Goal: Book appointment/travel/reservation

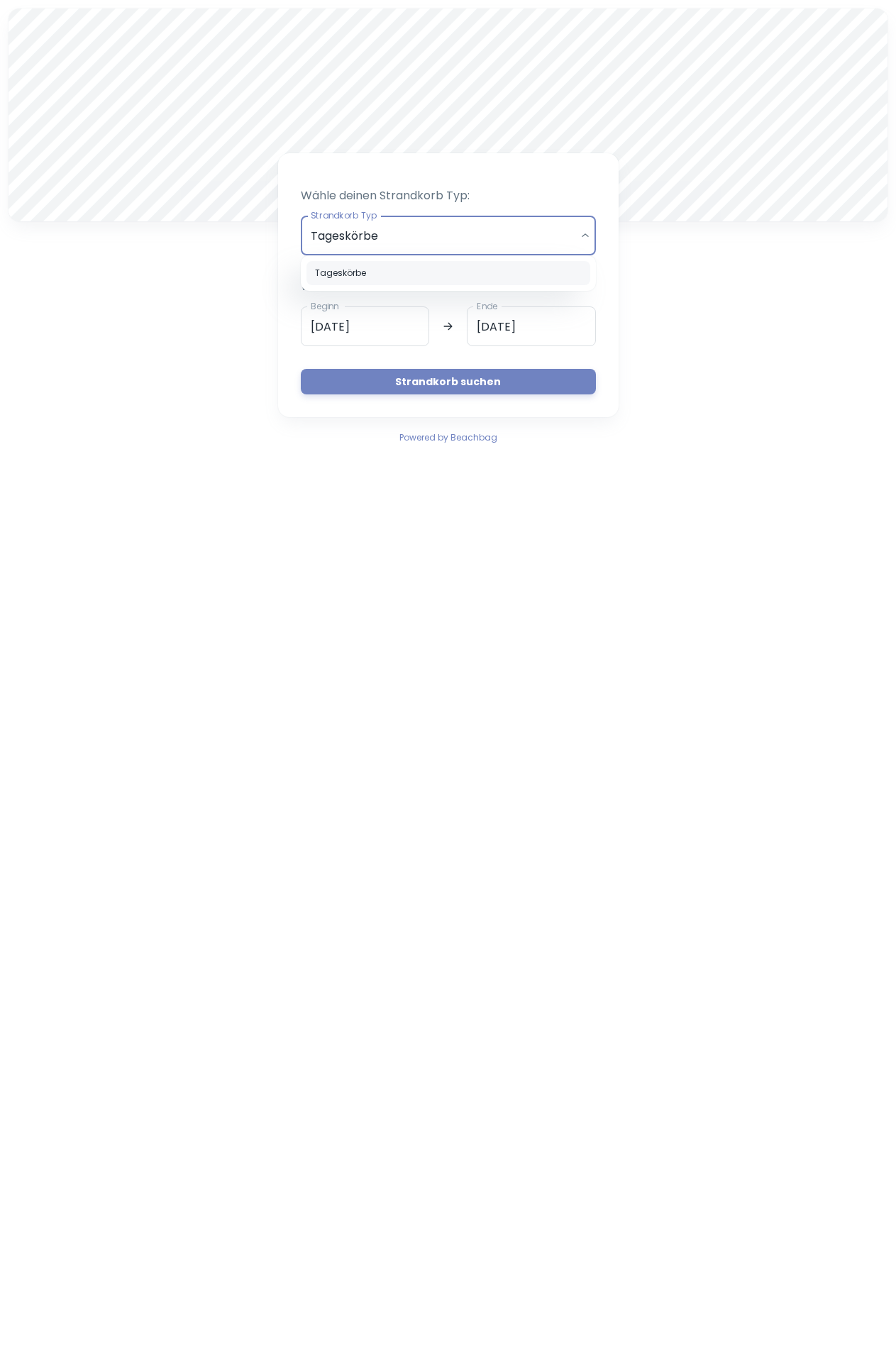
click at [384, 322] on div at bounding box center [448, 681] width 896 height 1362
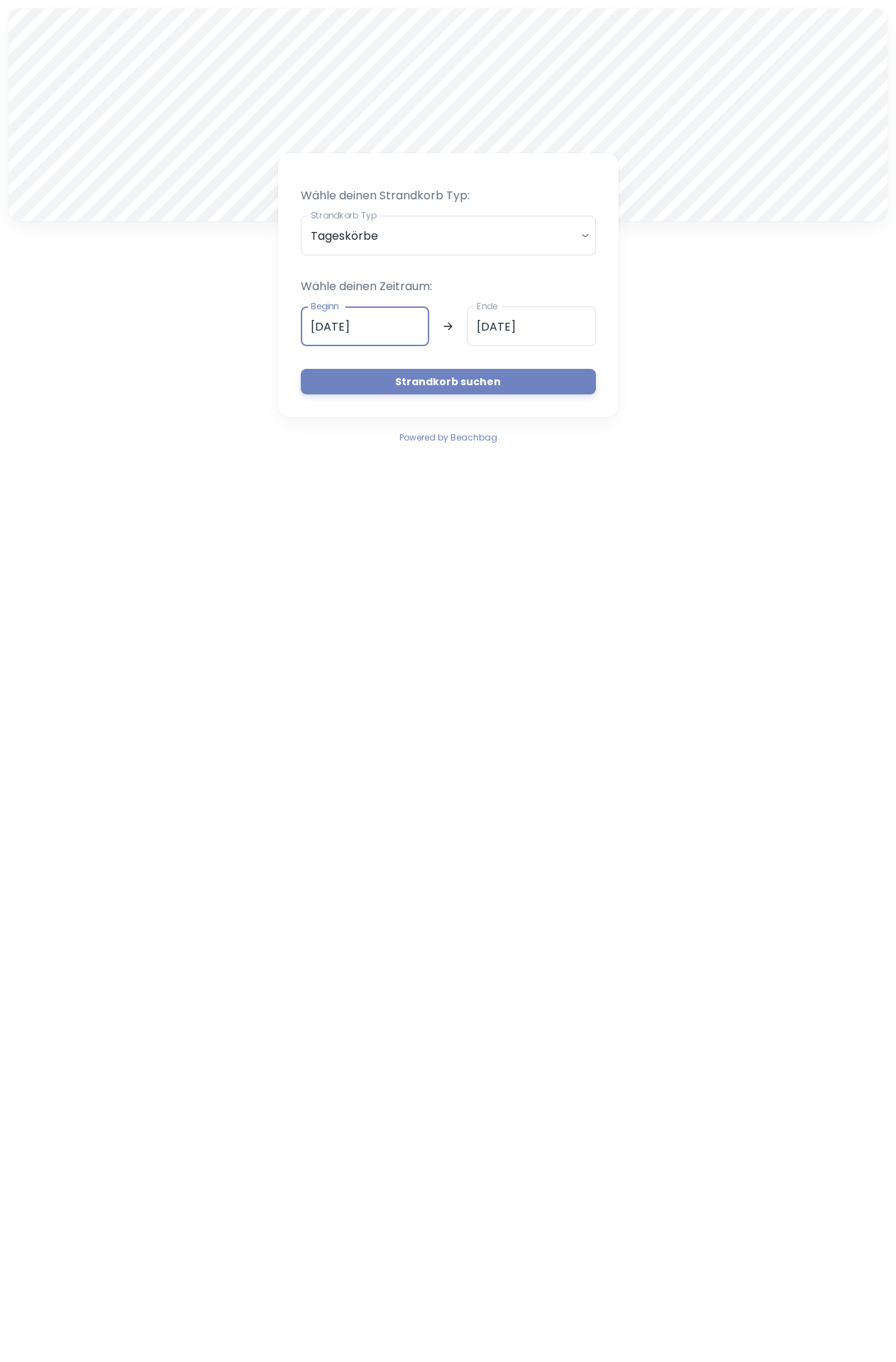
click at [389, 325] on input "[DATE]" at bounding box center [366, 326] width 129 height 40
click at [390, 333] on input "[DATE]" at bounding box center [366, 326] width 129 height 40
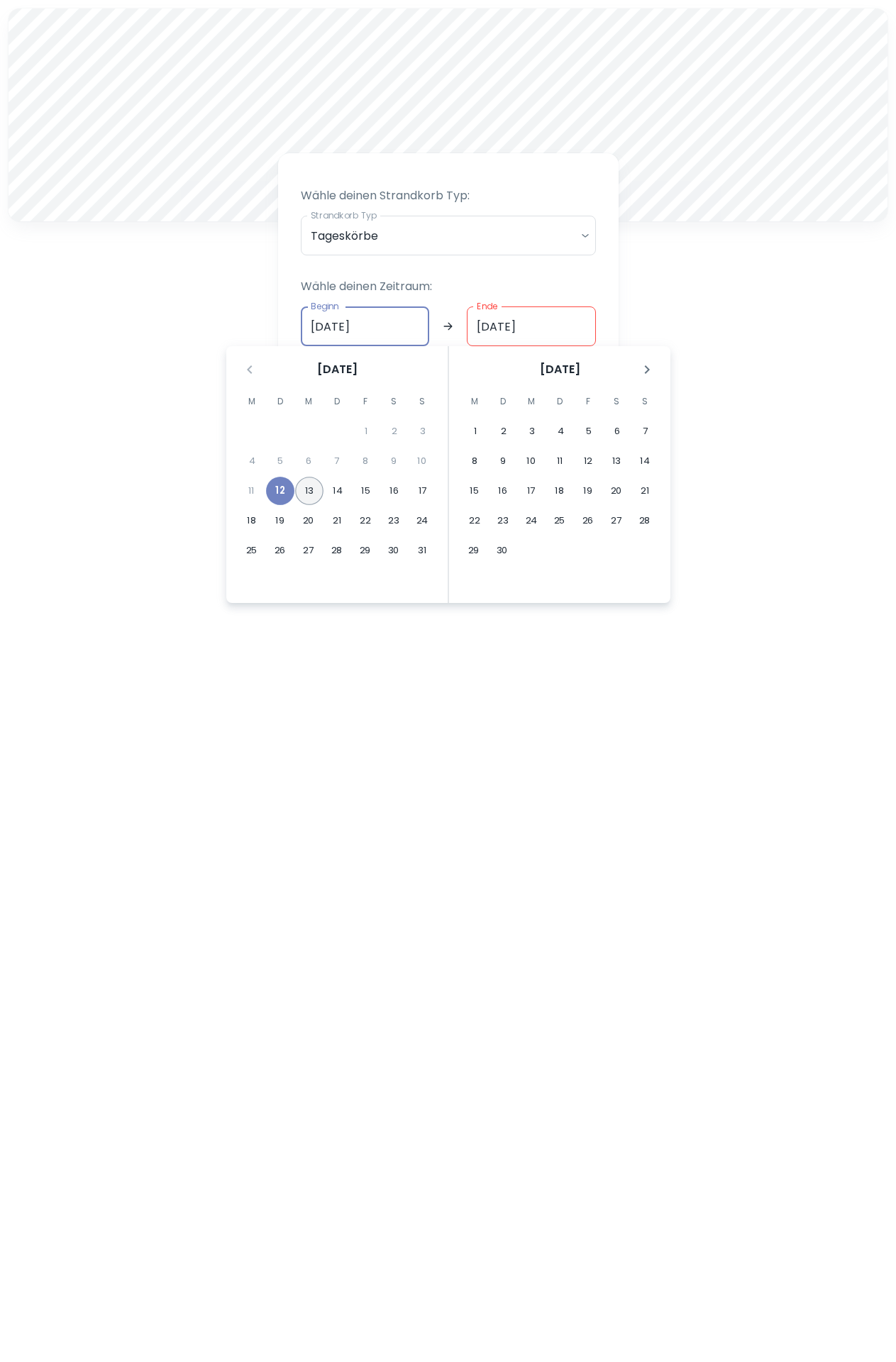
click at [311, 492] on button "13" at bounding box center [309, 491] width 29 height 29
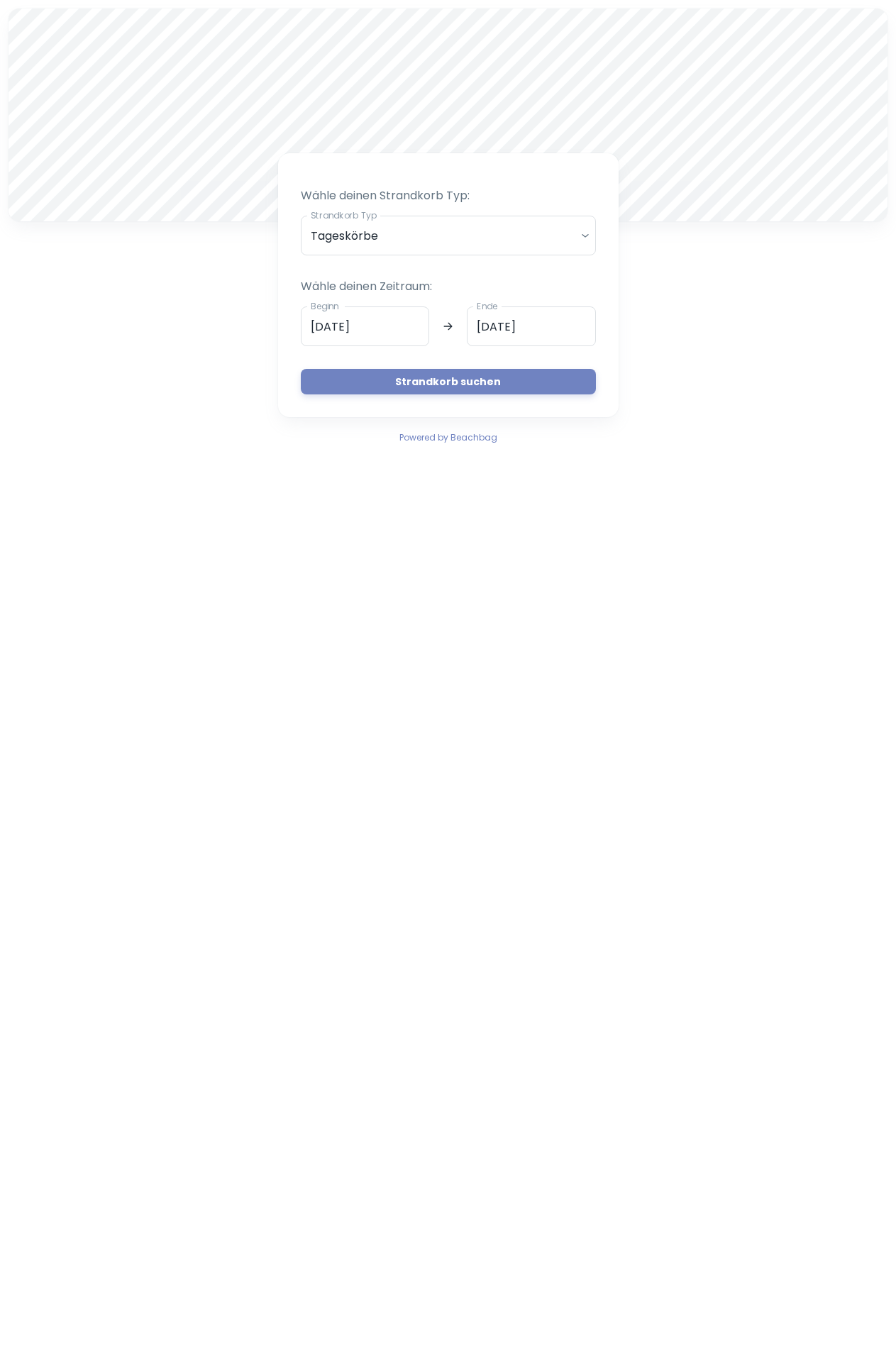
type input "[DATE]"
click at [441, 380] on button "Strandkorb suchen" at bounding box center [448, 382] width 295 height 26
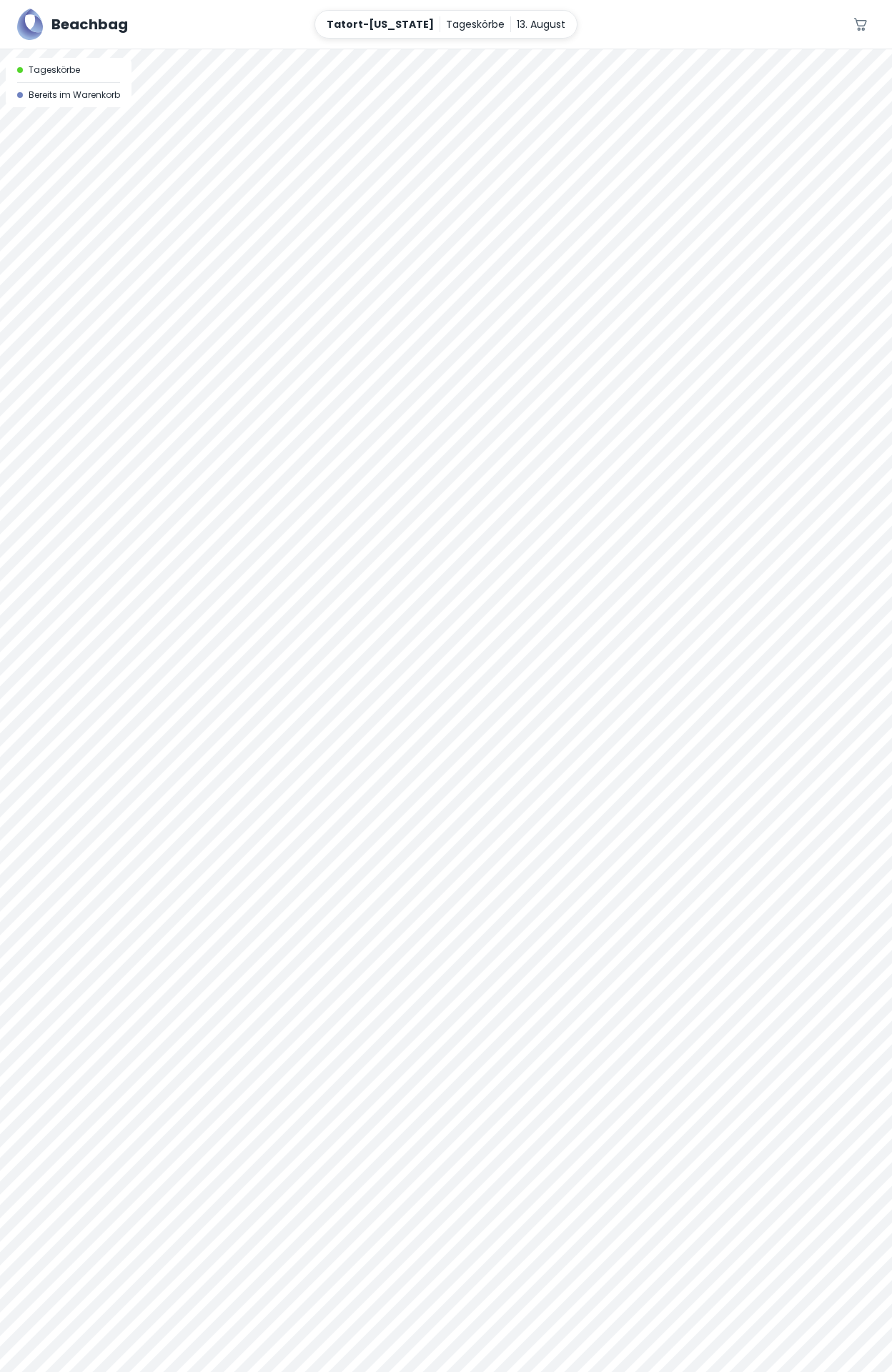
scroll to position [63, 0]
drag, startPoint x: 369, startPoint y: 543, endPoint x: 497, endPoint y: 327, distance: 251.1
click at [497, 327] on div at bounding box center [446, 647] width 892 height 1323
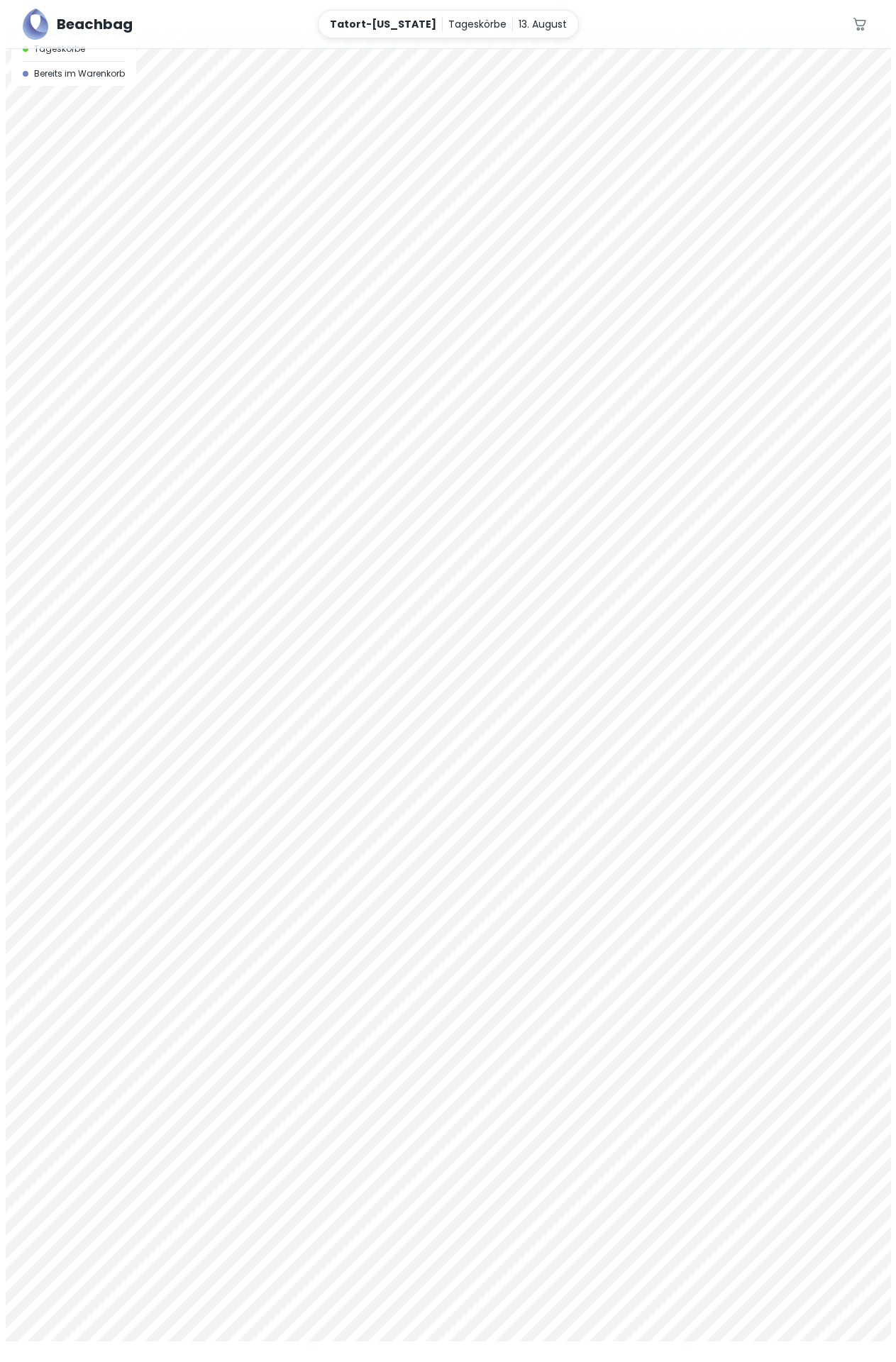
scroll to position [0, 0]
click at [576, 49] on div at bounding box center [448, 49] width 896 height 0
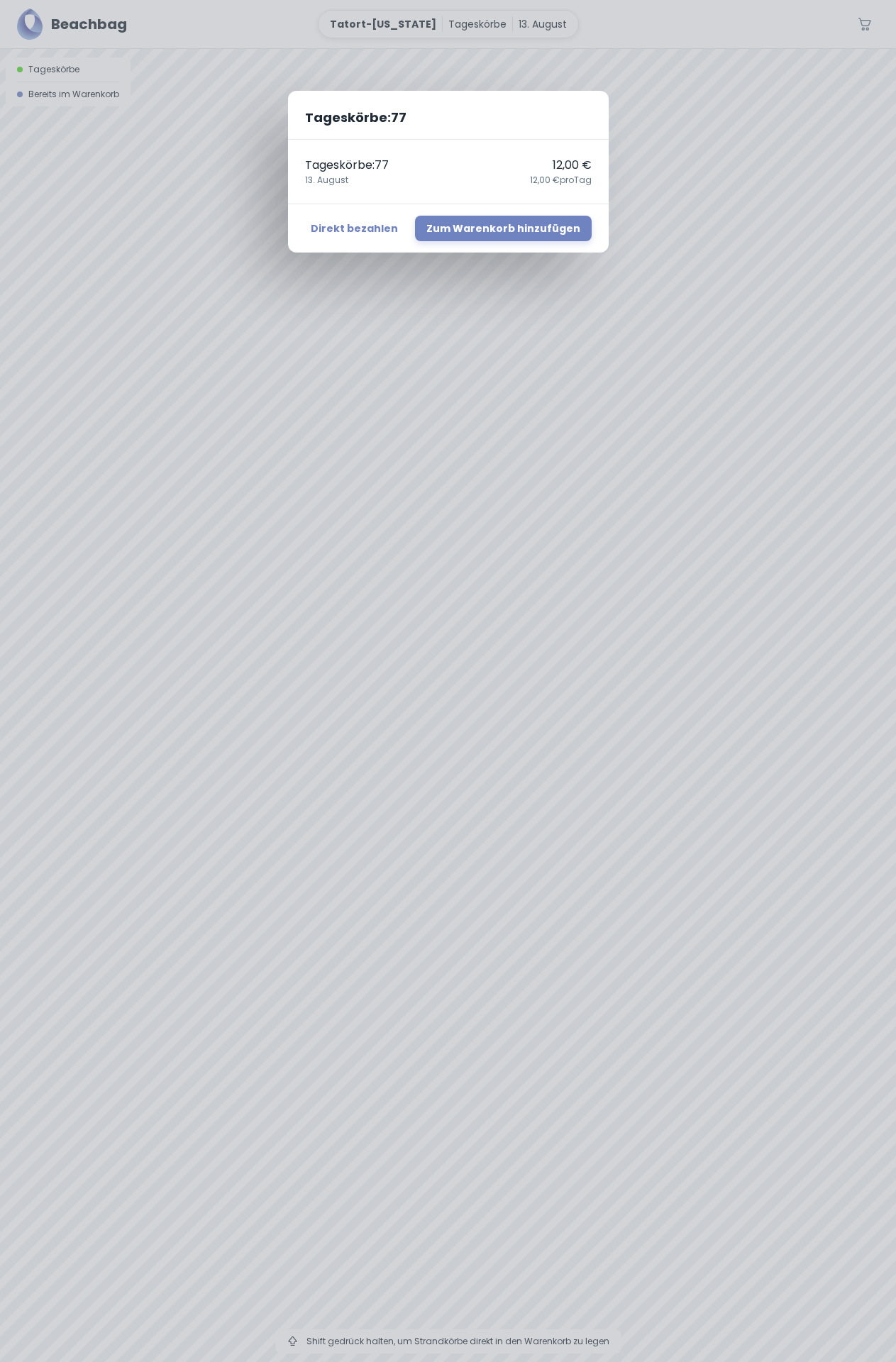
click at [380, 304] on div "Tageskörbe : 77 Tageskörbe : 77 12,00 € [DATE],00 € pro Tag Direkt bezahlen Zum…" at bounding box center [448, 681] width 896 height 1362
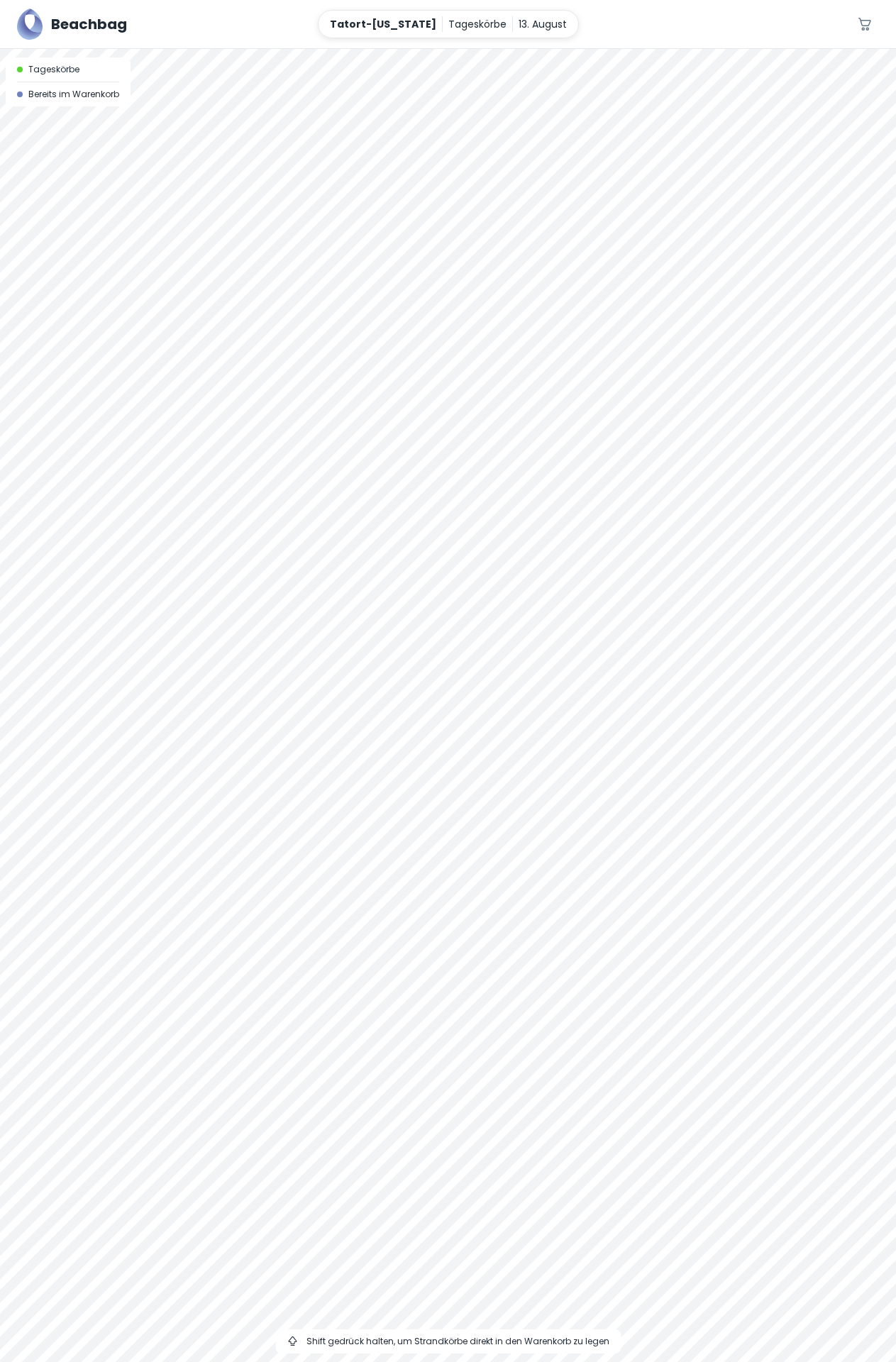
drag, startPoint x: 630, startPoint y: 355, endPoint x: 686, endPoint y: 140, distance: 222.2
click at [699, 95] on div at bounding box center [448, 705] width 896 height 1313
drag, startPoint x: 616, startPoint y: 147, endPoint x: 536, endPoint y: 249, distance: 129.6
click at [536, 249] on div at bounding box center [448, 705] width 896 height 1313
drag, startPoint x: 418, startPoint y: 317, endPoint x: 381, endPoint y: 222, distance: 102.0
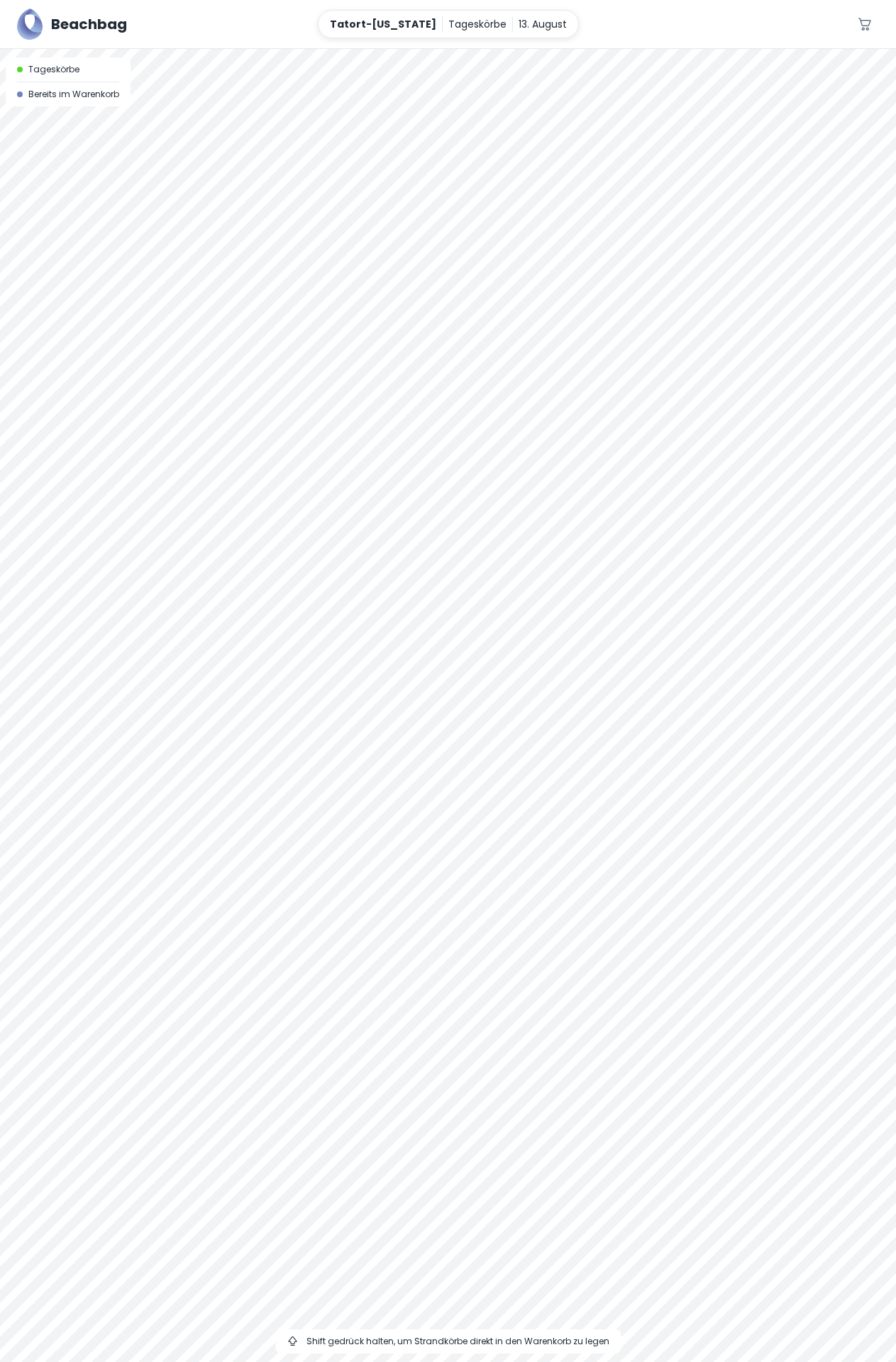
click at [381, 222] on div at bounding box center [448, 705] width 896 height 1313
drag, startPoint x: 552, startPoint y: 100, endPoint x: 463, endPoint y: 213, distance: 143.8
click at [463, 213] on div at bounding box center [448, 705] width 896 height 1313
drag, startPoint x: 442, startPoint y: 233, endPoint x: 383, endPoint y: 432, distance: 207.6
click at [383, 432] on div at bounding box center [448, 705] width 896 height 1313
